Goal: Task Accomplishment & Management: Manage account settings

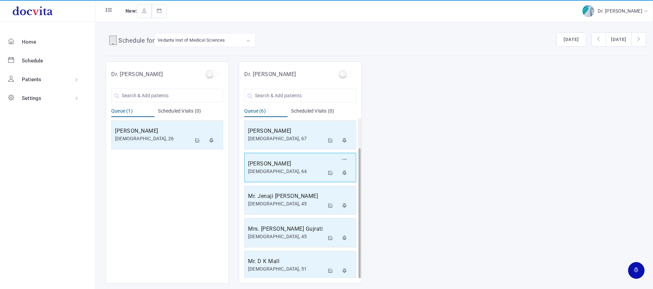
scroll to position [36, 0]
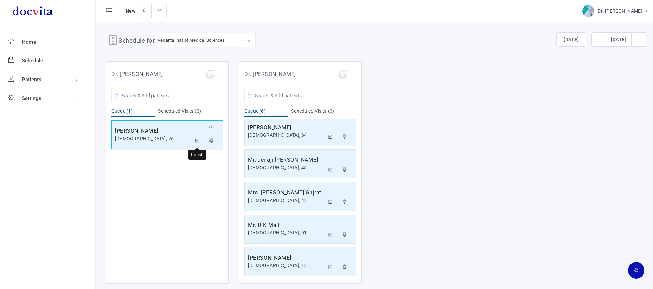
click at [198, 140] on icon at bounding box center [197, 140] width 5 height 4
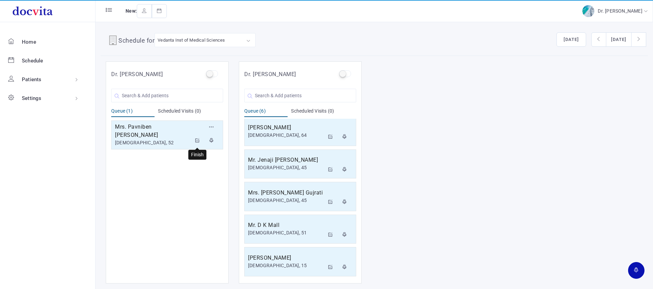
click at [198, 141] on icon at bounding box center [197, 140] width 5 height 4
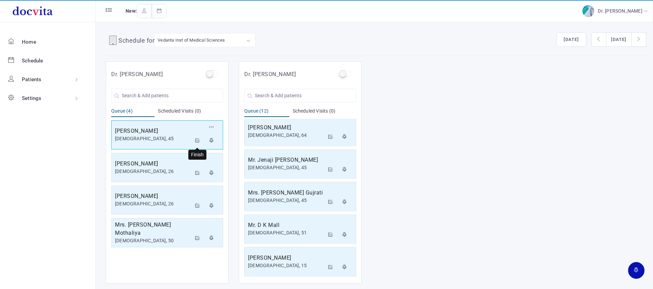
click at [195, 138] on icon at bounding box center [197, 140] width 5 height 4
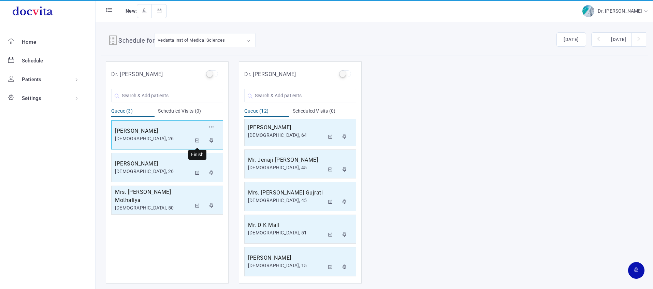
click at [199, 138] on icon at bounding box center [197, 140] width 5 height 4
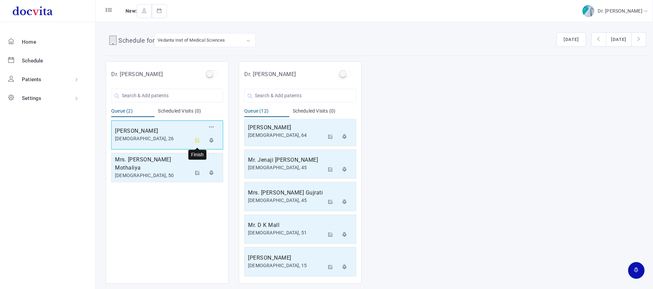
click at [197, 140] on icon at bounding box center [197, 140] width 5 height 4
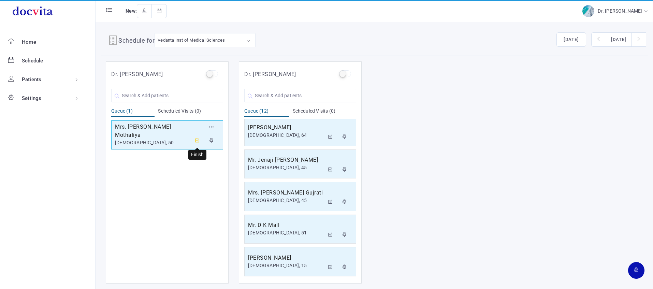
click at [199, 140] on icon at bounding box center [197, 140] width 5 height 4
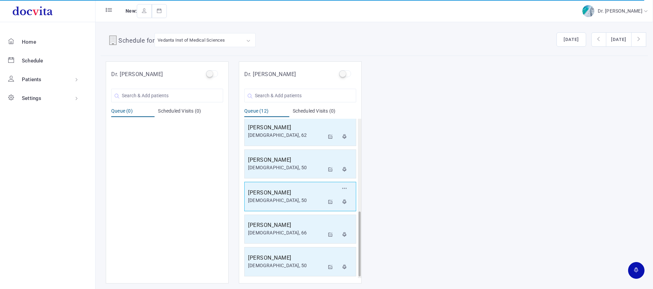
scroll to position [0, 0]
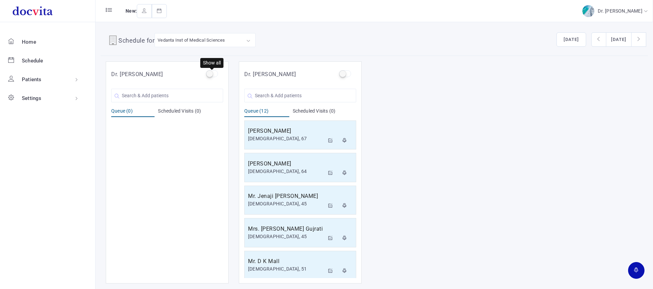
click at [210, 72] on label at bounding box center [212, 73] width 12 height 7
click at [210, 72] on input "checkbox" at bounding box center [208, 72] width 4 height 4
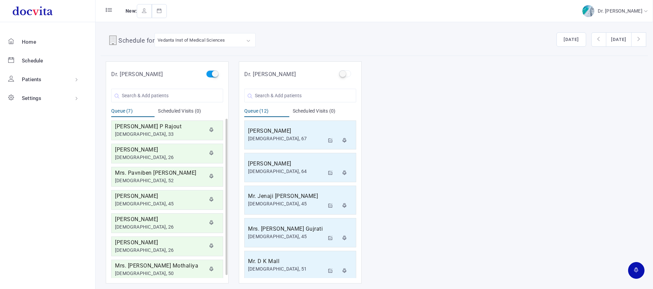
click at [212, 72] on label at bounding box center [212, 73] width 12 height 7
click at [210, 72] on input "checkbox" at bounding box center [208, 72] width 4 height 4
checkbox input "false"
